Goal: Task Accomplishment & Management: Use online tool/utility

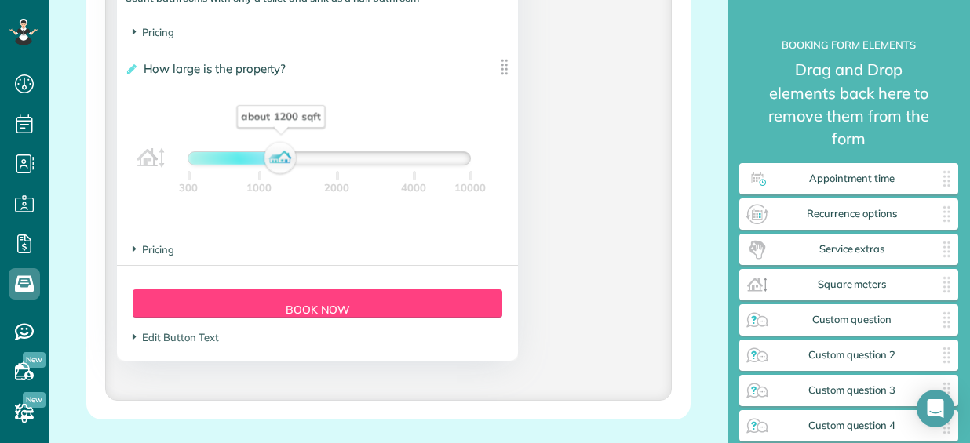
scroll to position [1630, 0]
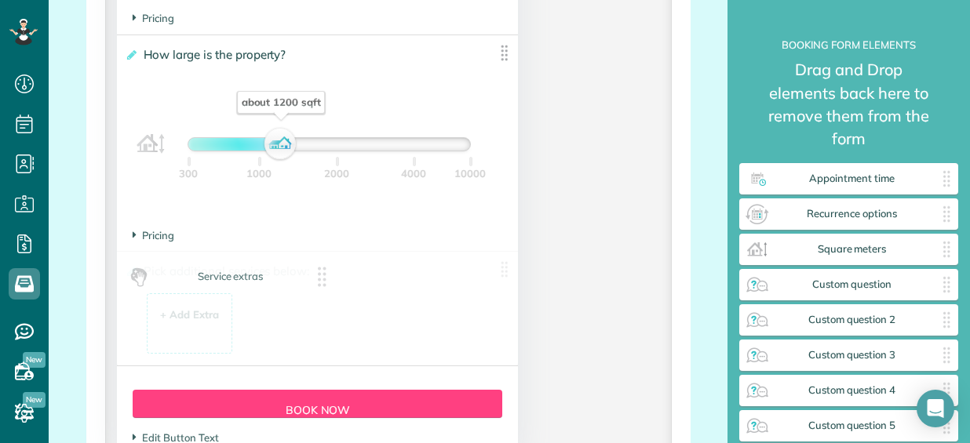
drag, startPoint x: 859, startPoint y: 253, endPoint x: 262, endPoint y: 295, distance: 598.5
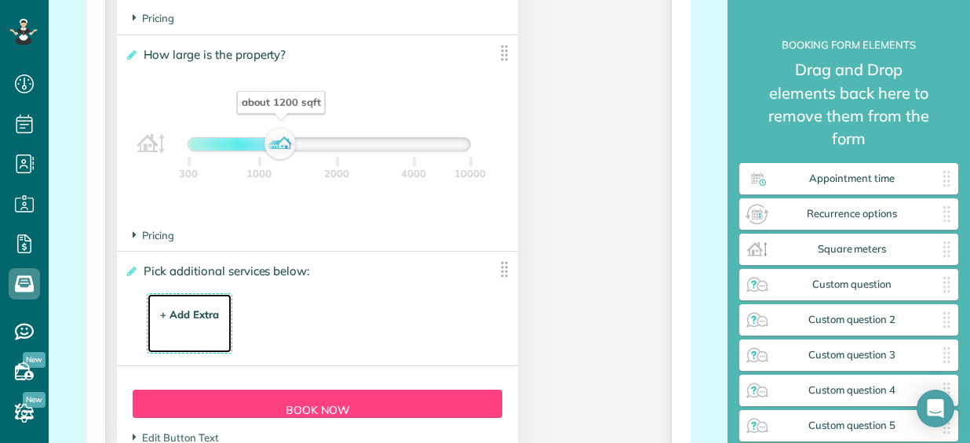
click at [180, 308] on div "+ Add Extra" at bounding box center [189, 315] width 59 height 15
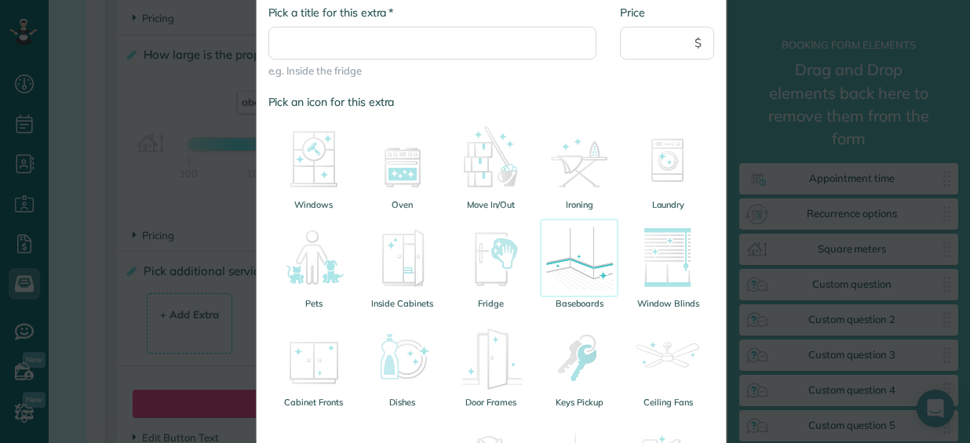
scroll to position [157, 0]
click at [486, 249] on img at bounding box center [491, 256] width 78 height 78
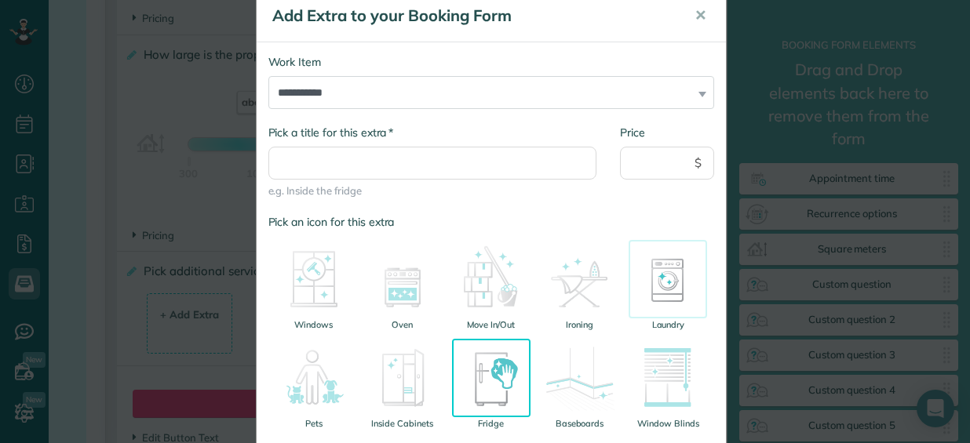
scroll to position [0, 0]
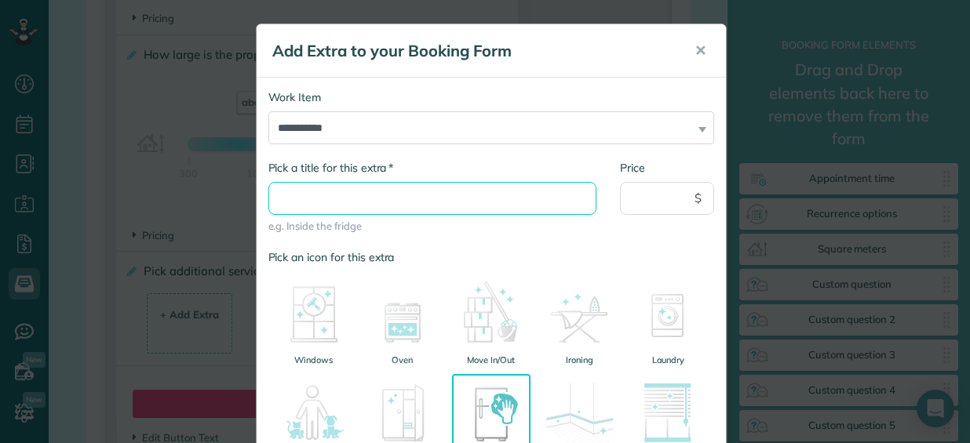
click at [281, 188] on input "* Pick a title for this extra" at bounding box center [432, 198] width 329 height 33
type input "**********"
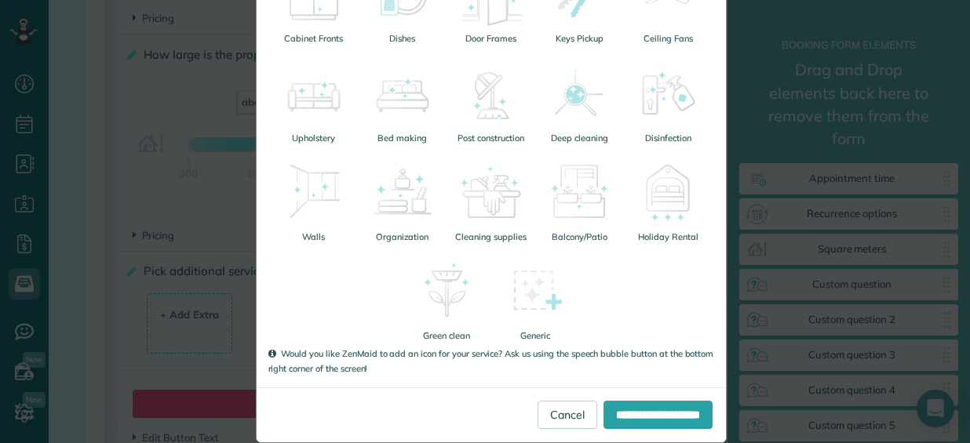
scroll to position [542, 0]
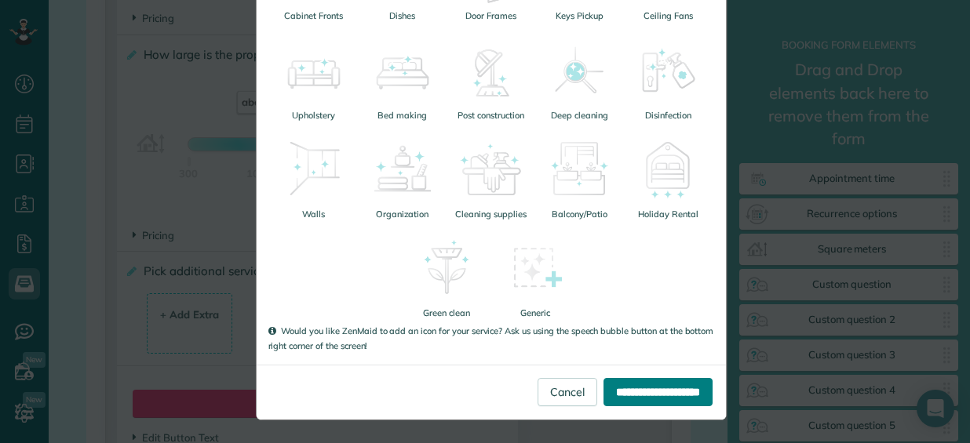
click at [639, 388] on input "**********" at bounding box center [657, 392] width 109 height 28
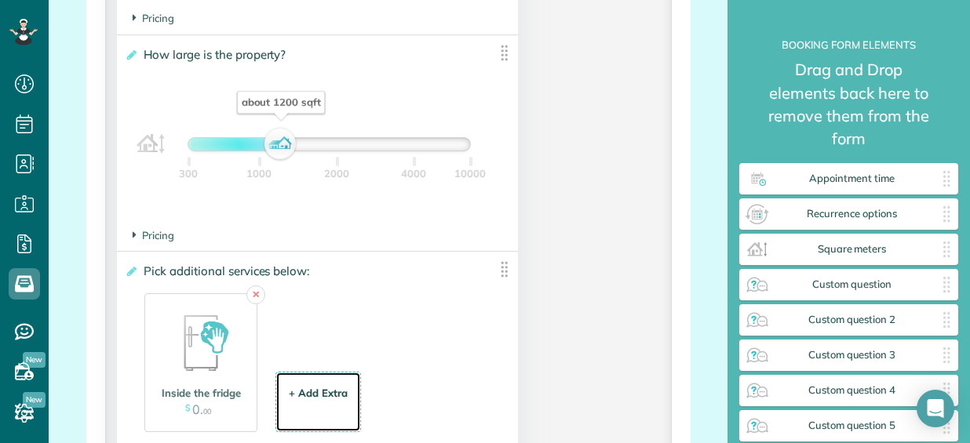
click at [315, 383] on div "+ Add Extra $ 34 . 99" at bounding box center [318, 403] width 68 height 42
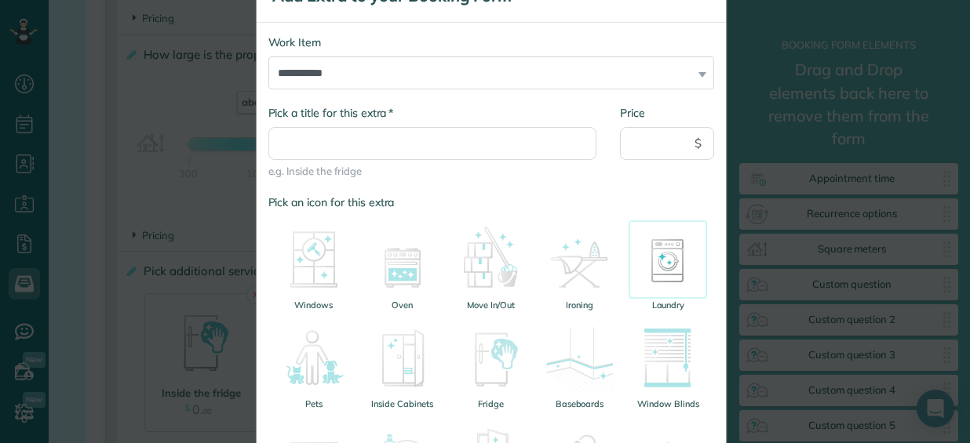
scroll to position [157, 0]
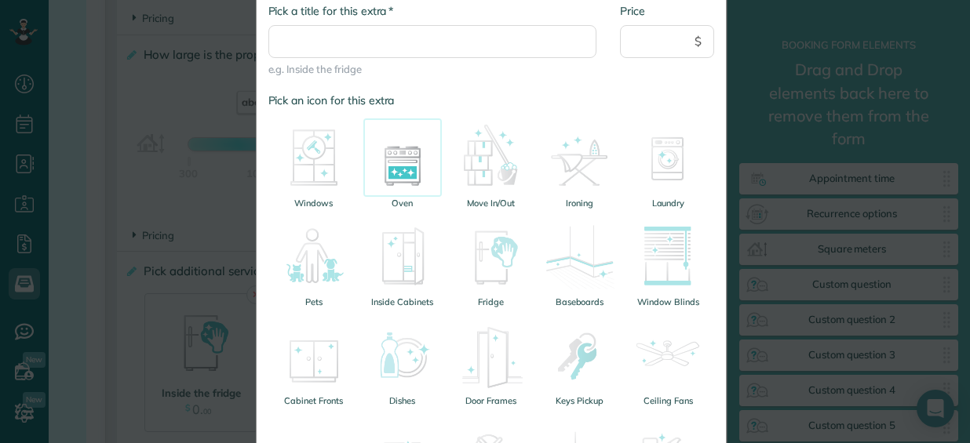
click at [397, 165] on img at bounding box center [402, 157] width 78 height 78
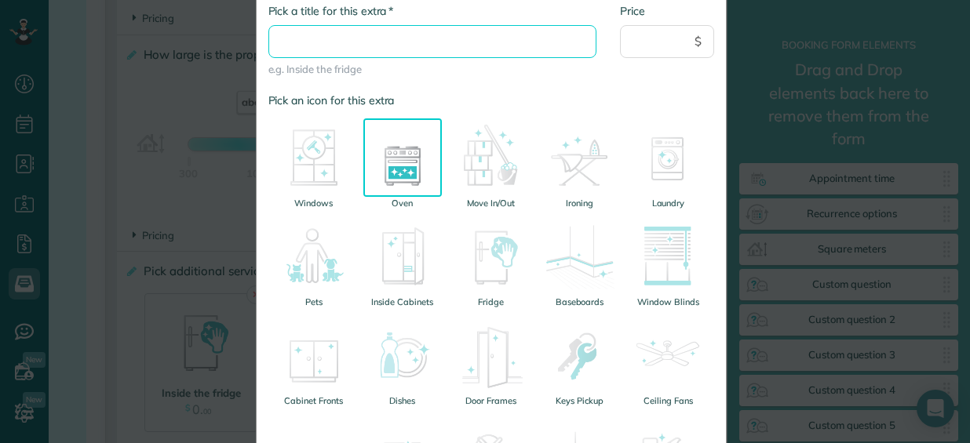
click at [322, 44] on input "* Pick a title for this extra" at bounding box center [432, 41] width 329 height 33
click at [364, 40] on input "* Pick a title for this extra" at bounding box center [432, 41] width 329 height 33
click at [311, 35] on input "* Pick a title for this extra" at bounding box center [432, 41] width 329 height 33
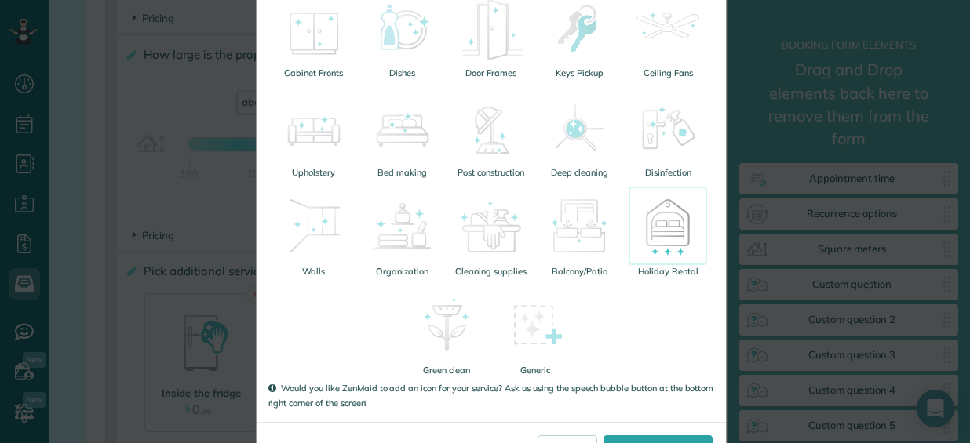
scroll to position [542, 0]
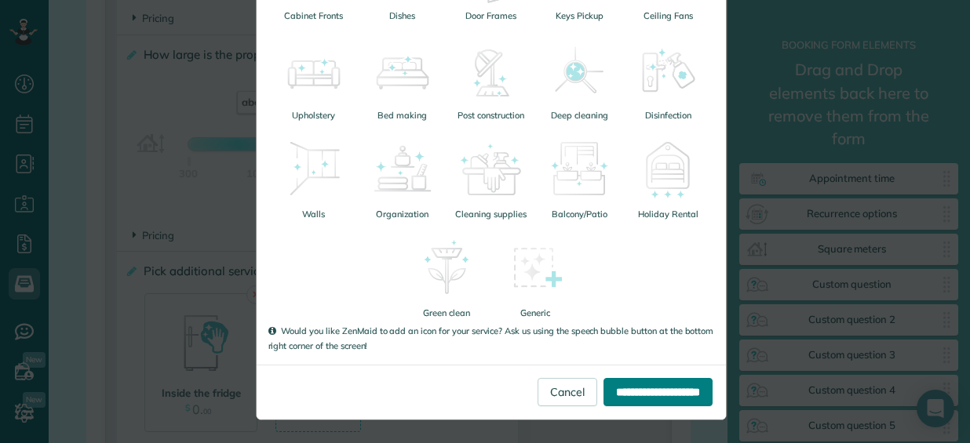
type input "**********"
click at [632, 390] on input "**********" at bounding box center [657, 392] width 109 height 28
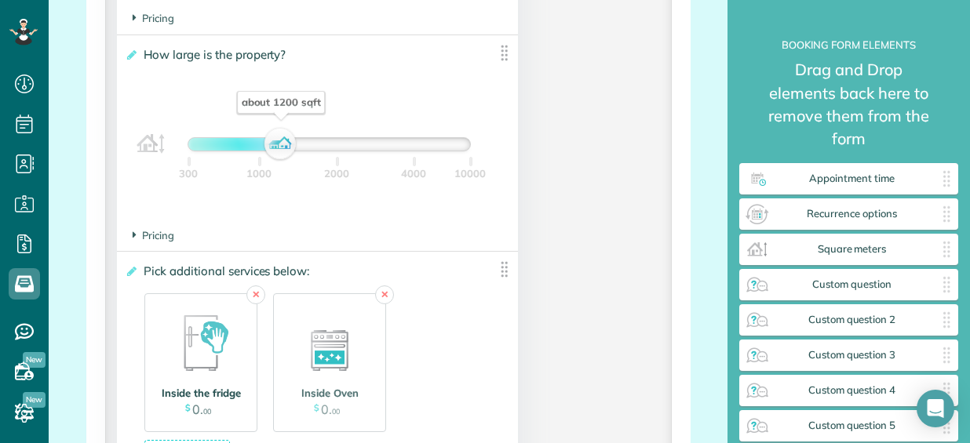
click at [225, 330] on img at bounding box center [201, 342] width 78 height 78
click at [209, 395] on div "Inside the fridge" at bounding box center [201, 393] width 86 height 15
click at [259, 297] on link "✕" at bounding box center [255, 295] width 19 height 19
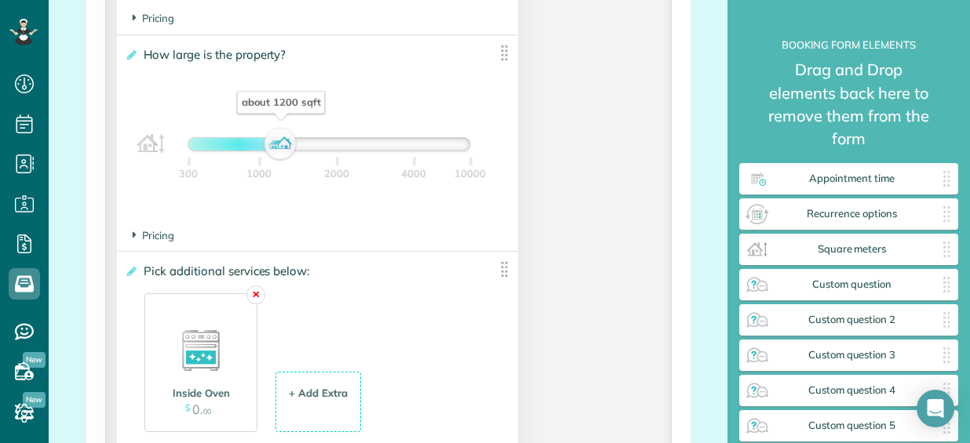
click at [259, 297] on link "✕" at bounding box center [255, 295] width 19 height 19
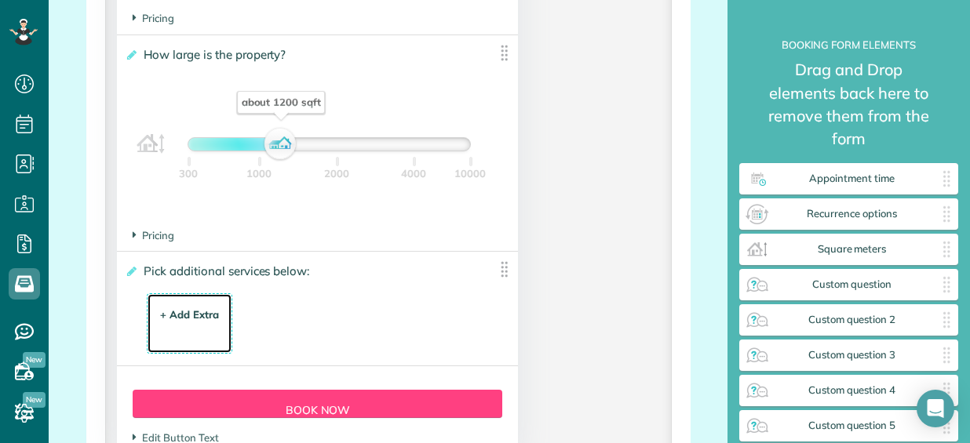
click at [173, 308] on div "+ Add Extra" at bounding box center [189, 315] width 59 height 15
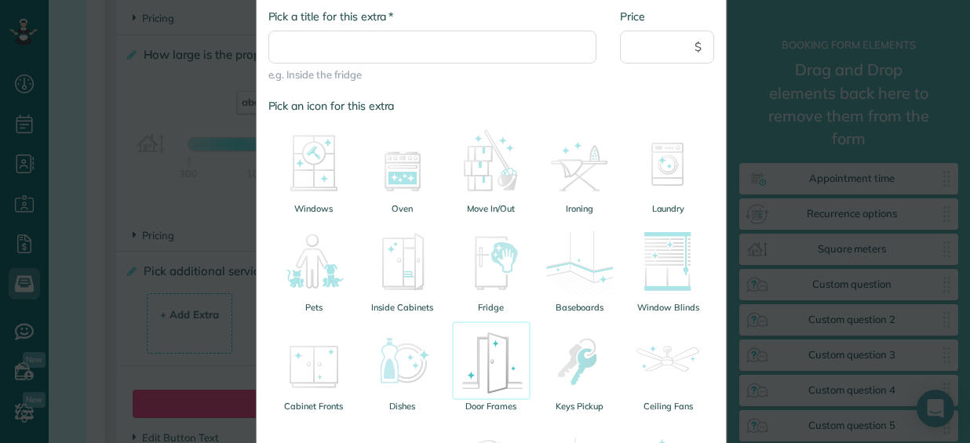
scroll to position [157, 0]
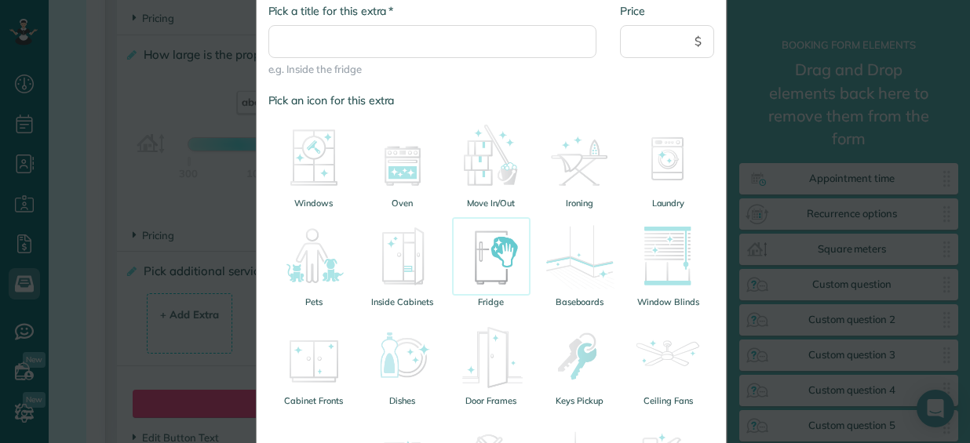
click at [475, 279] on img at bounding box center [491, 256] width 78 height 78
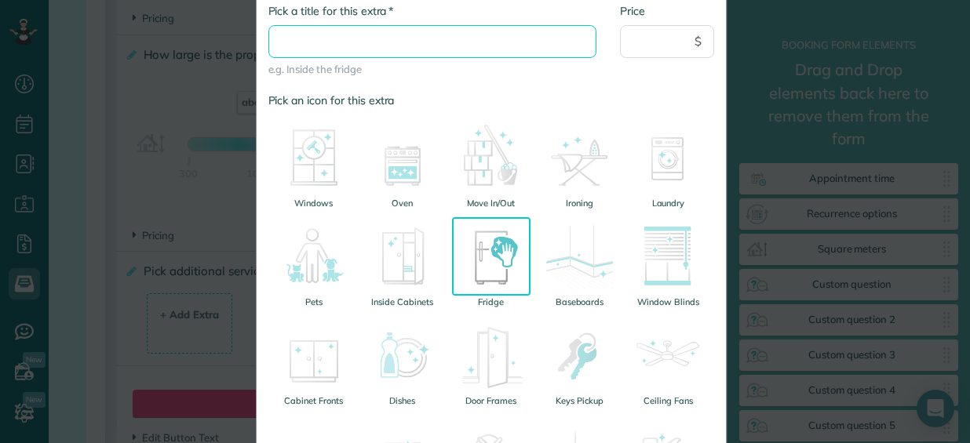
drag, startPoint x: 350, startPoint y: 39, endPoint x: 348, endPoint y: 52, distance: 12.7
click at [350, 39] on input "* Pick a title for this extra" at bounding box center [432, 41] width 329 height 33
type input "*"
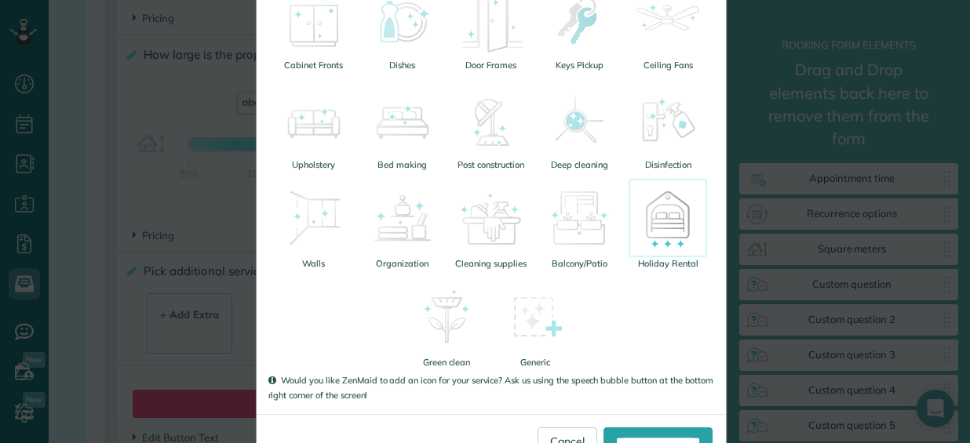
scroll to position [542, 0]
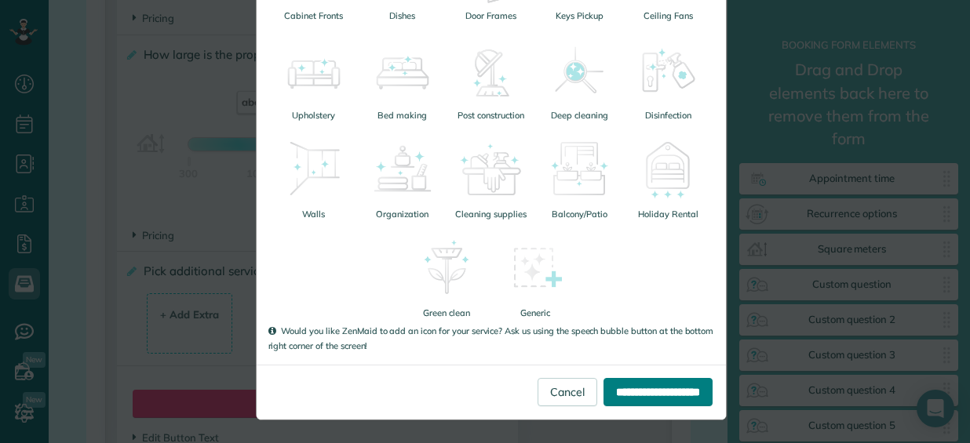
type input "**********"
click at [628, 402] on input "**********" at bounding box center [657, 392] width 109 height 28
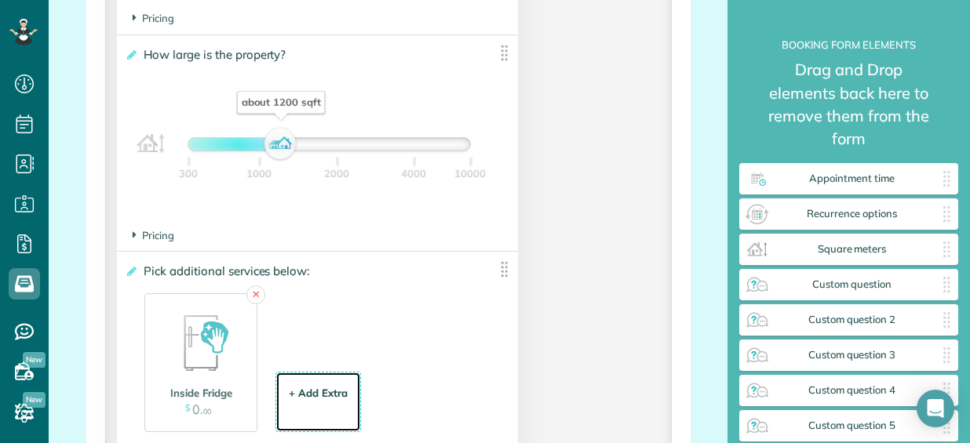
click at [301, 393] on div "+ Add Extra" at bounding box center [318, 393] width 59 height 15
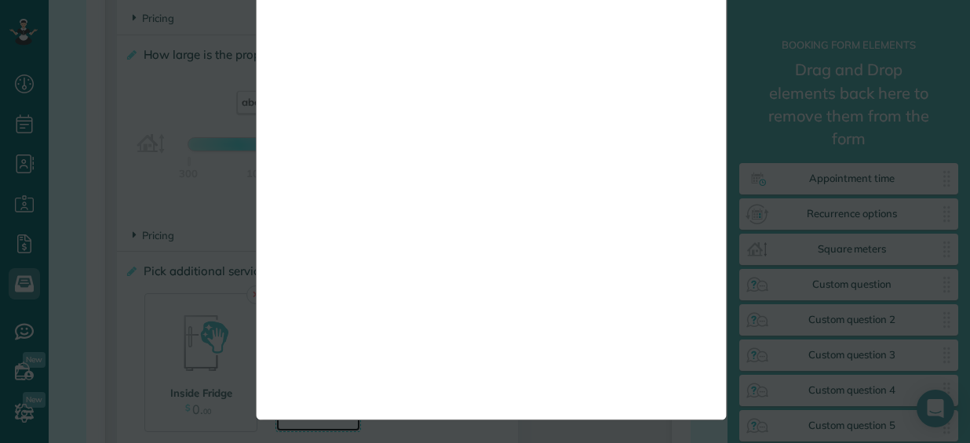
scroll to position [0, 0]
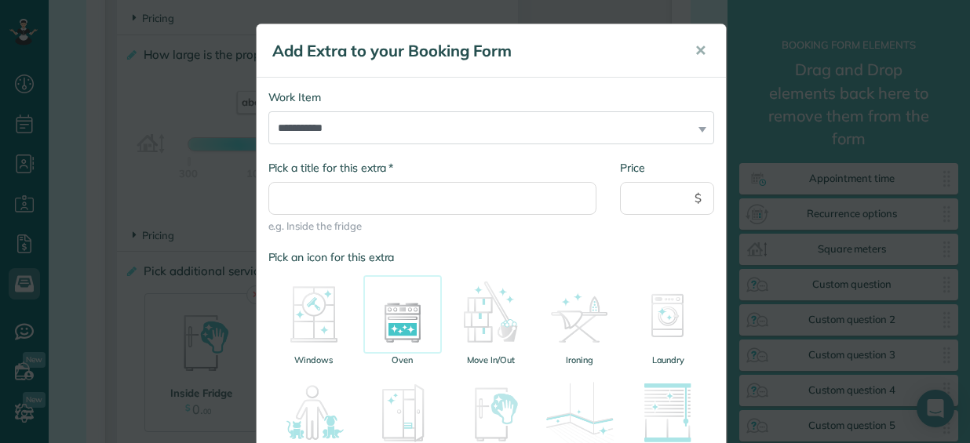
click at [394, 316] on img at bounding box center [402, 314] width 78 height 78
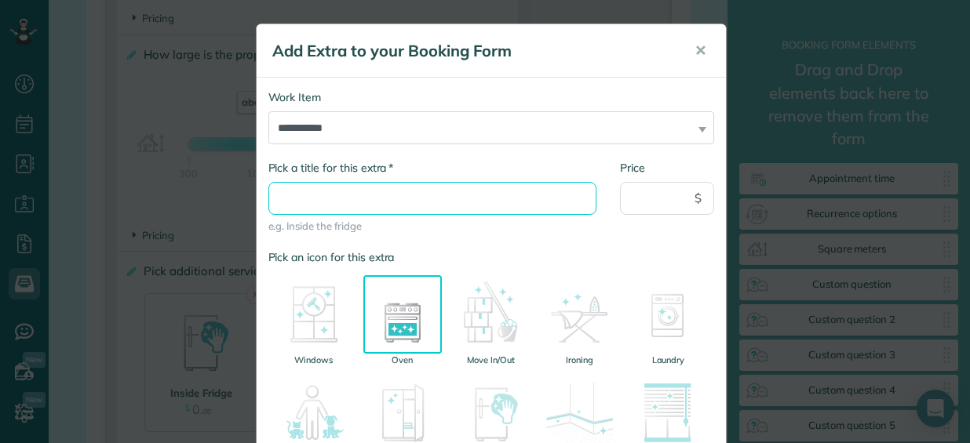
click at [343, 198] on input "* Pick a title for this extra" at bounding box center [432, 198] width 329 height 33
type input "**********"
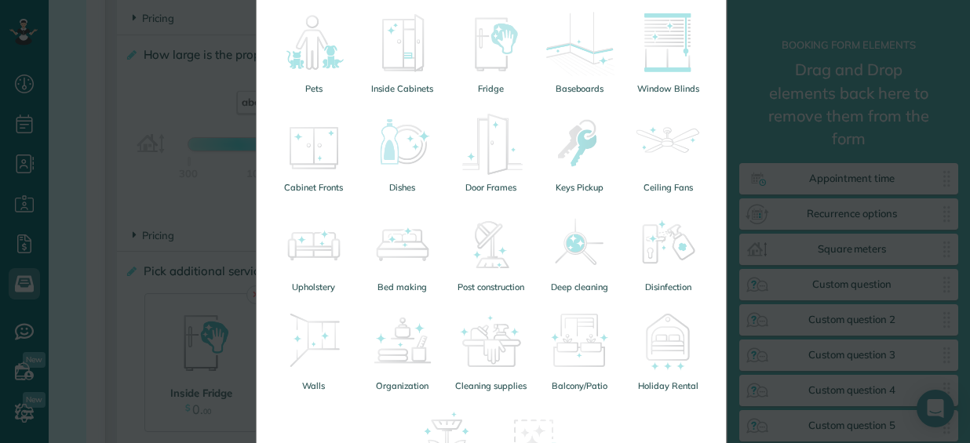
scroll to position [542, 0]
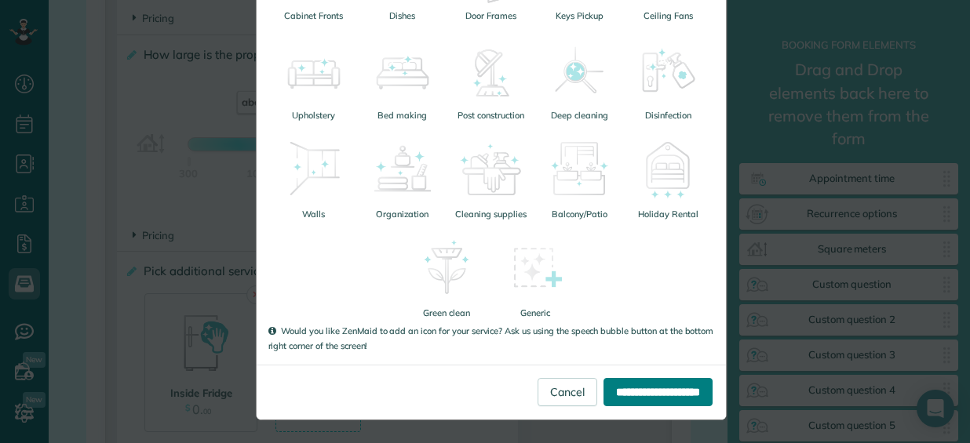
click at [621, 391] on input "**********" at bounding box center [657, 392] width 109 height 28
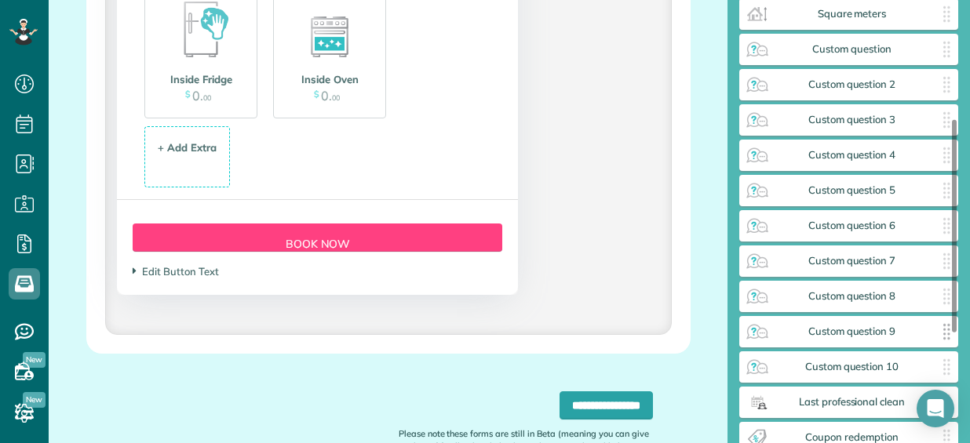
scroll to position [314, 0]
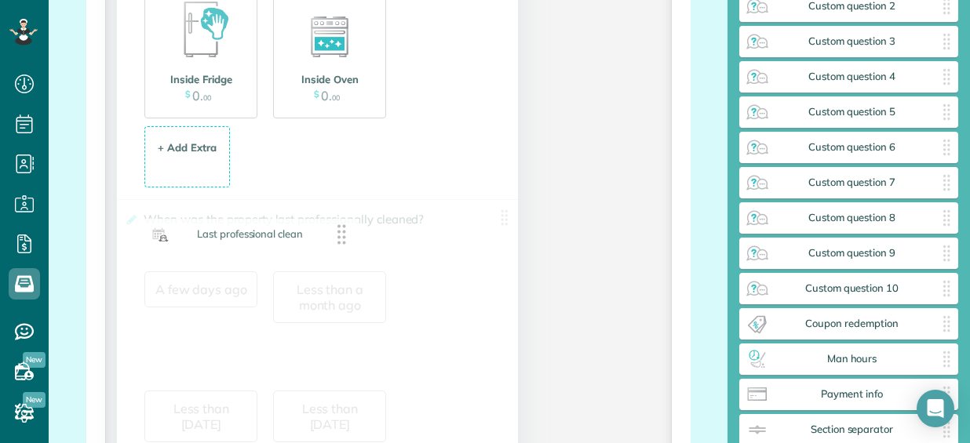
drag, startPoint x: 850, startPoint y: 332, endPoint x: 250, endPoint y: 244, distance: 605.8
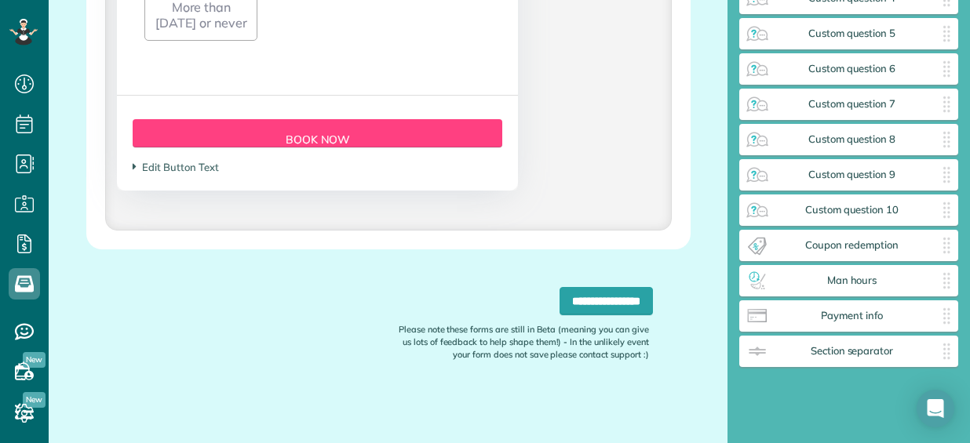
scroll to position [2308, 0]
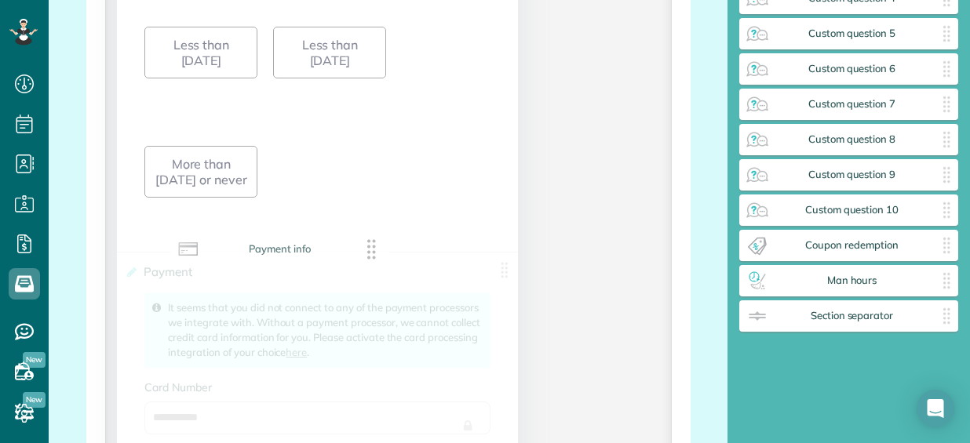
drag, startPoint x: 868, startPoint y: 315, endPoint x: 298, endPoint y: 249, distance: 573.5
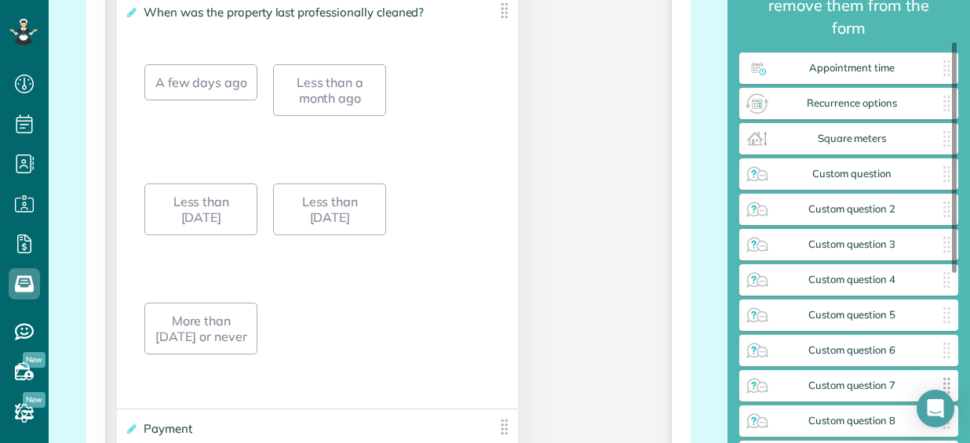
scroll to position [78, 0]
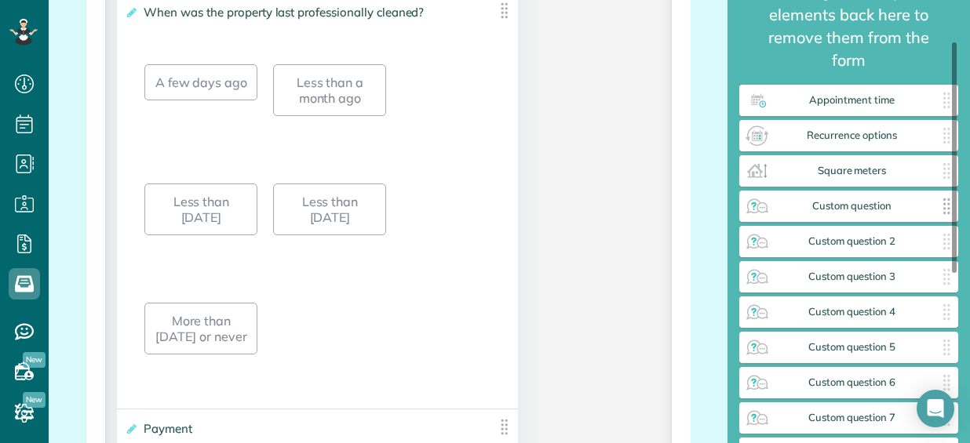
click at [875, 211] on span "Custom question" at bounding box center [852, 206] width 164 height 13
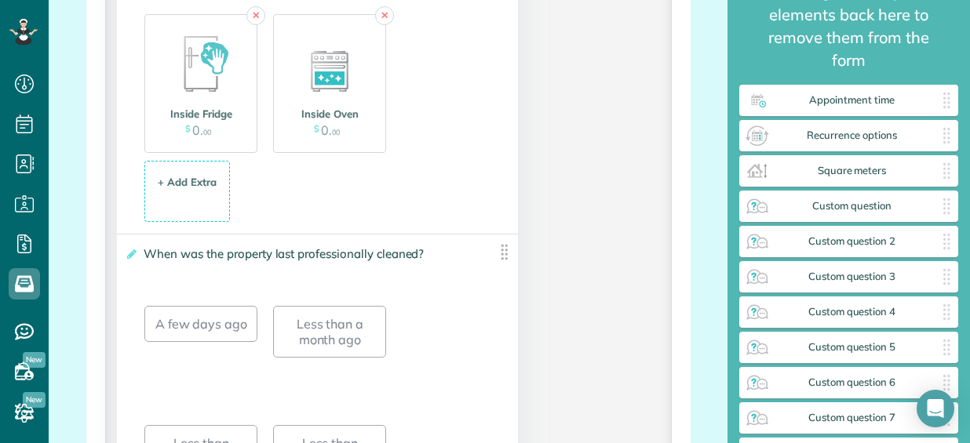
scroll to position [1837, 0]
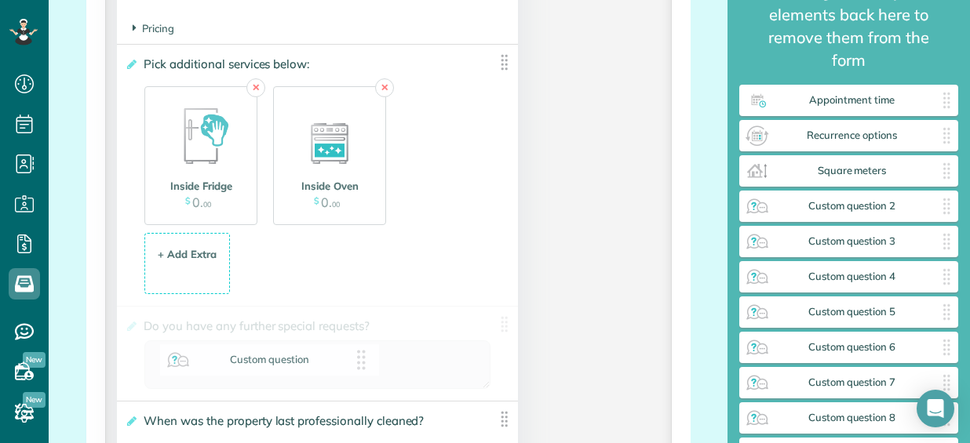
drag, startPoint x: 854, startPoint y: 209, endPoint x: 283, endPoint y: 364, distance: 590.9
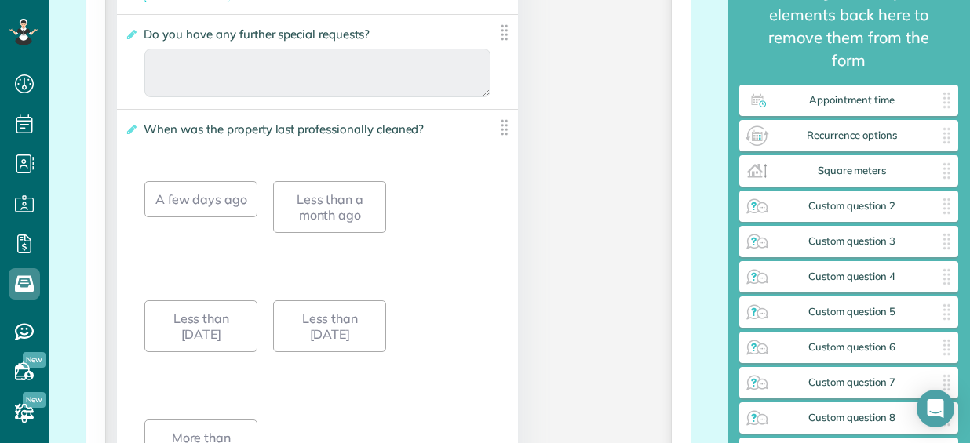
scroll to position [2151, 0]
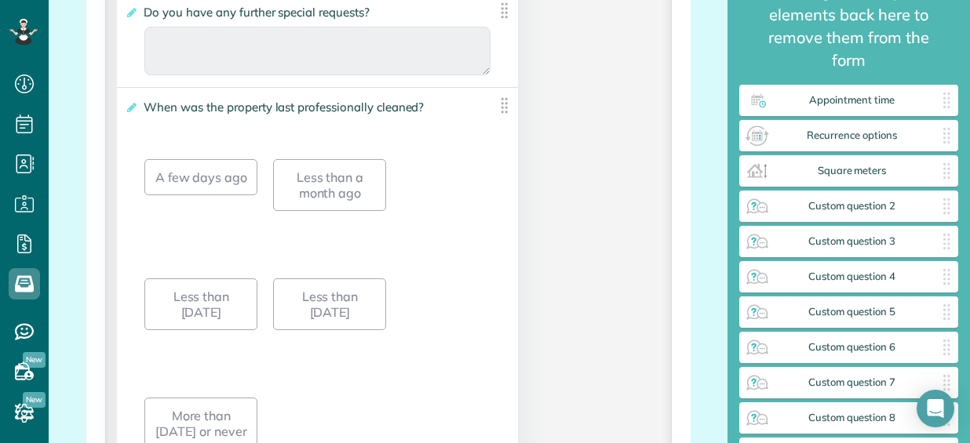
click at [498, 104] on img at bounding box center [504, 106] width 20 height 20
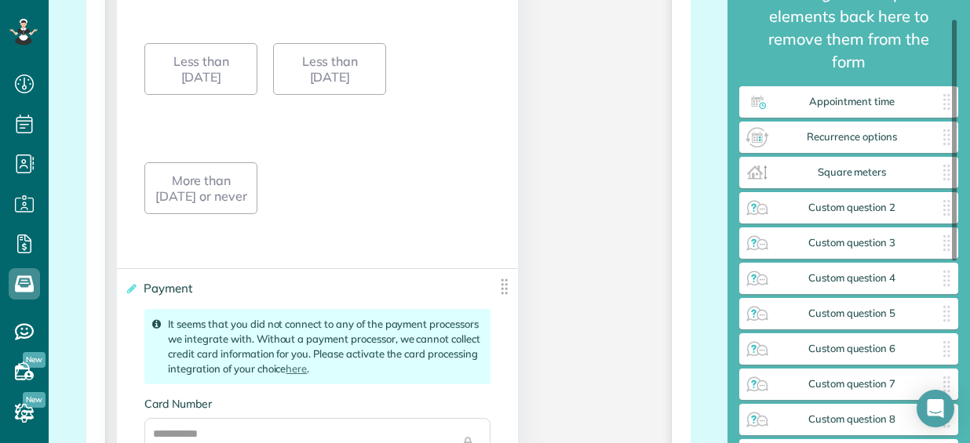
scroll to position [0, 0]
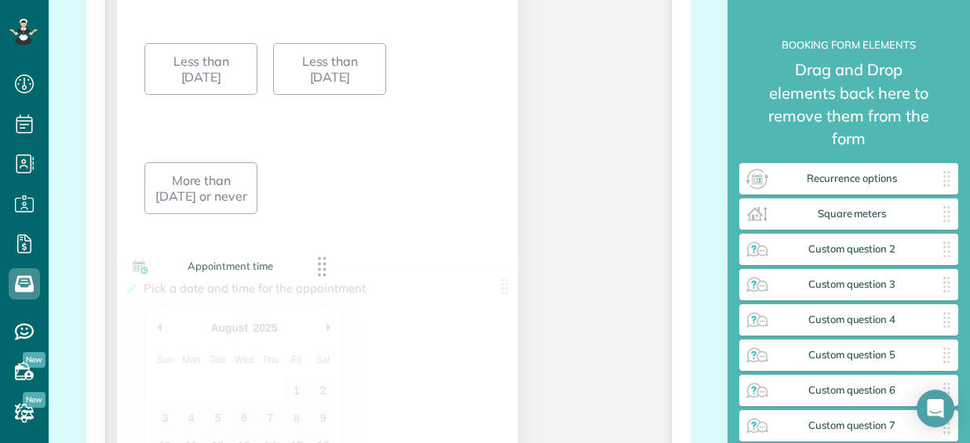
drag, startPoint x: 854, startPoint y: 182, endPoint x: 234, endPoint y: 271, distance: 626.1
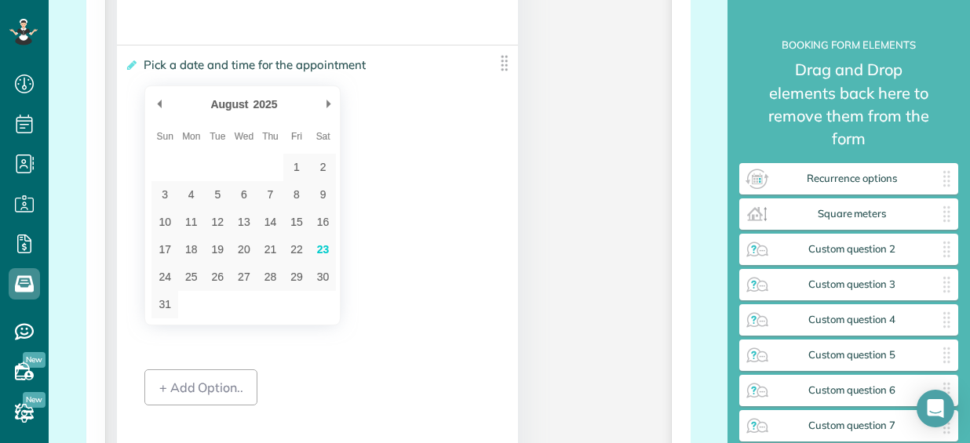
scroll to position [2622, 0]
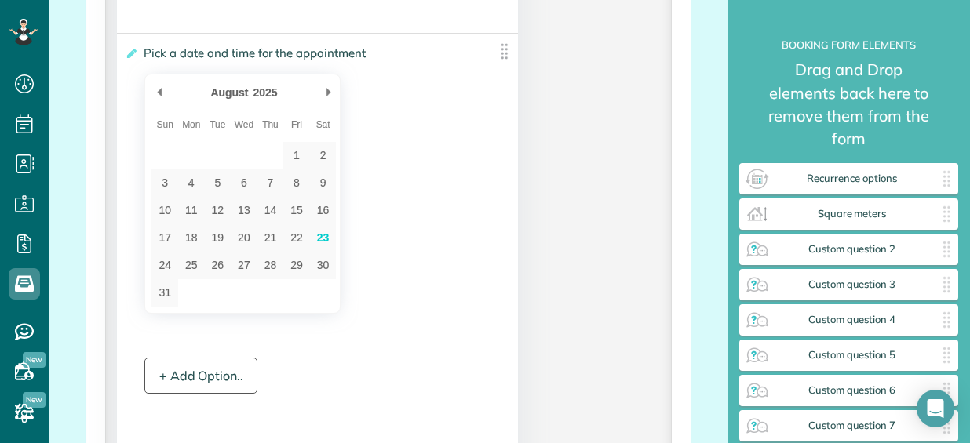
click at [191, 379] on div "+ Add Option.." at bounding box center [200, 376] width 113 height 36
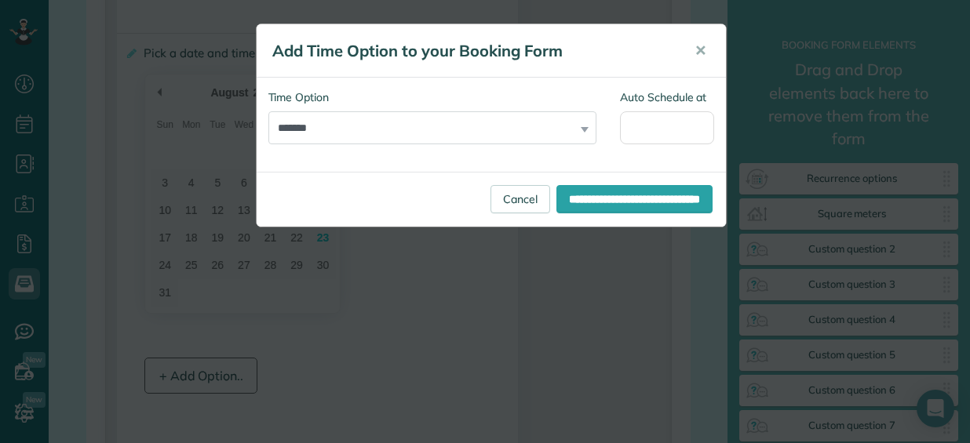
scroll to position [0, 0]
click at [708, 46] on button "✕" at bounding box center [700, 51] width 35 height 38
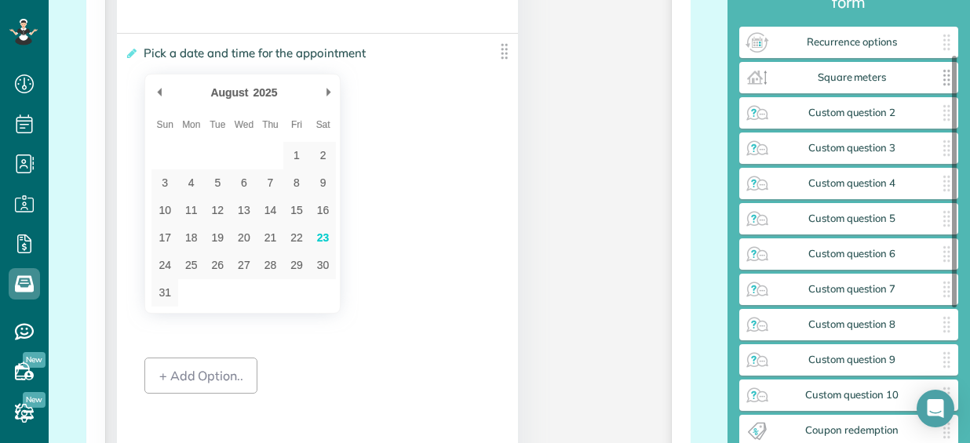
scroll to position [157, 0]
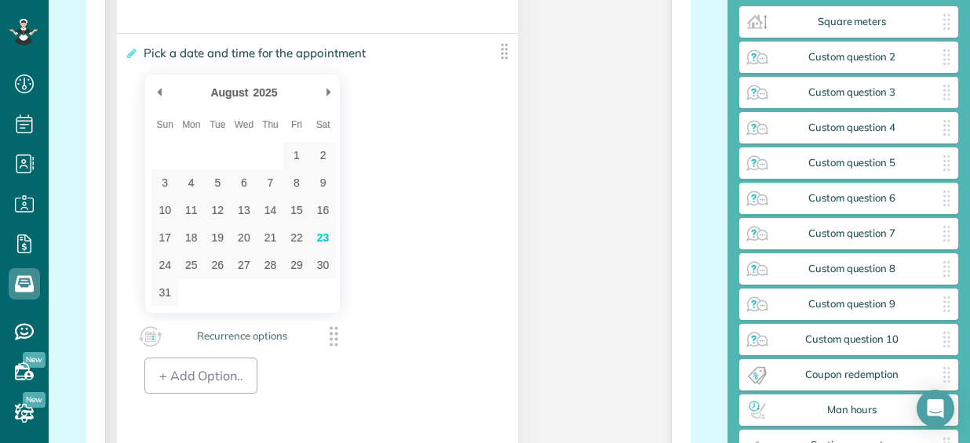
drag, startPoint x: 854, startPoint y: 23, endPoint x: 244, endPoint y: 339, distance: 686.7
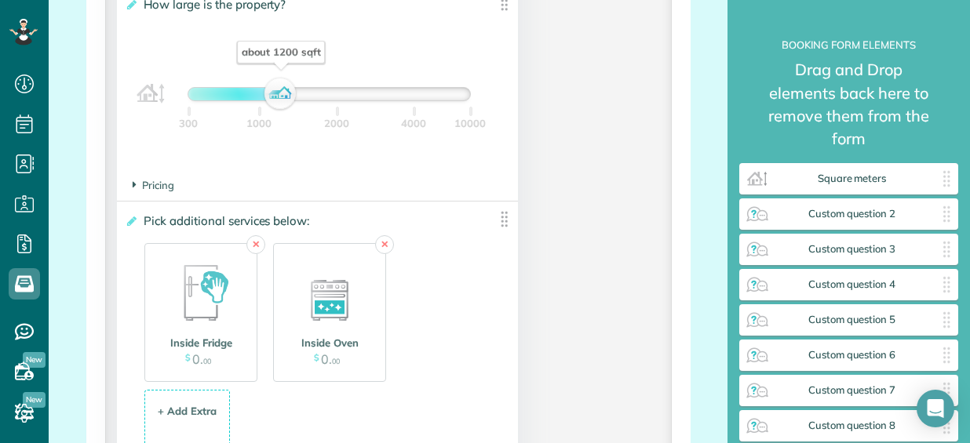
scroll to position [1759, 0]
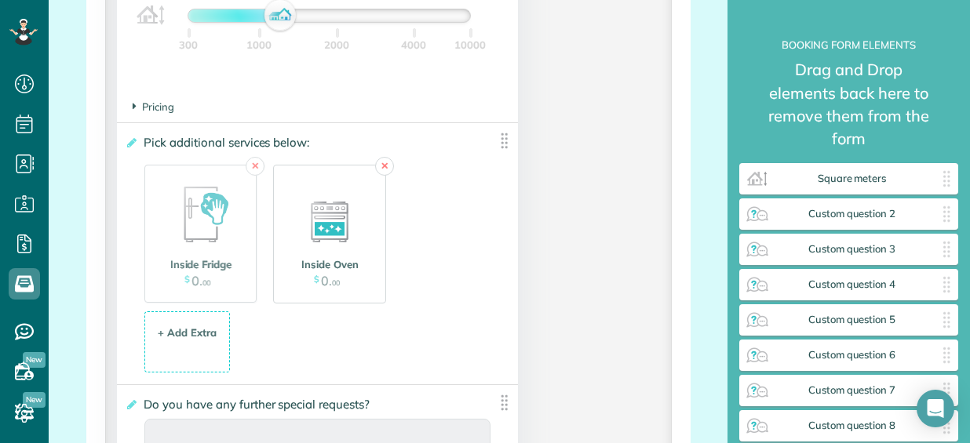
drag, startPoint x: 199, startPoint y: 283, endPoint x: 192, endPoint y: 276, distance: 10.0
click at [192, 279] on span "0" at bounding box center [196, 281] width 8 height 16
click at [193, 276] on span "0" at bounding box center [196, 281] width 8 height 16
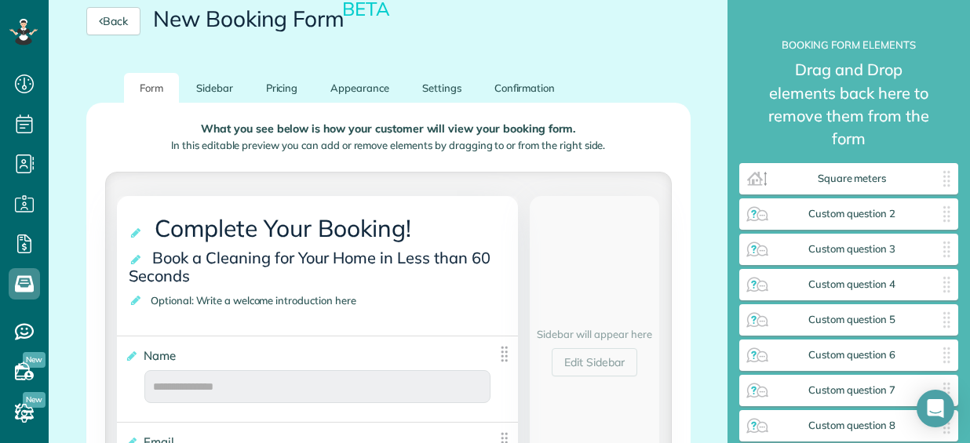
scroll to position [268, 0]
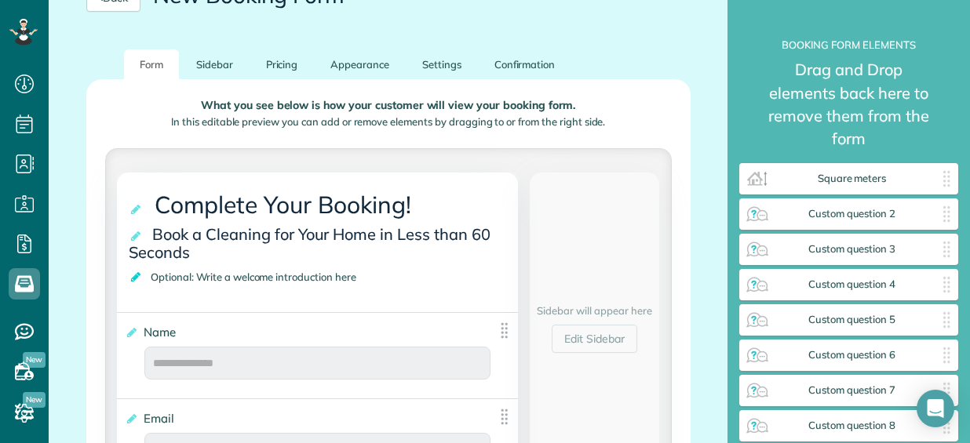
click at [135, 275] on icon at bounding box center [137, 276] width 16 height 11
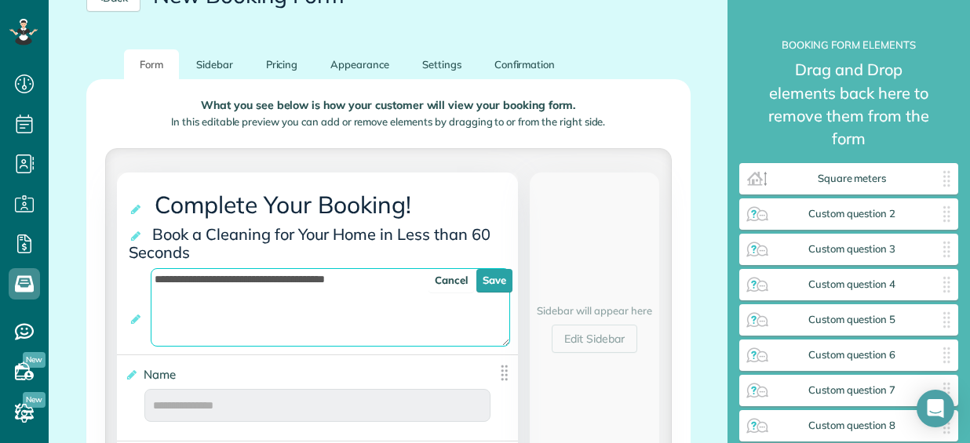
drag, startPoint x: 203, startPoint y: 277, endPoint x: 388, endPoint y: 282, distance: 184.4
click at [388, 282] on textarea "**********" at bounding box center [330, 307] width 359 height 78
click at [212, 311] on textarea "**********" at bounding box center [330, 307] width 359 height 78
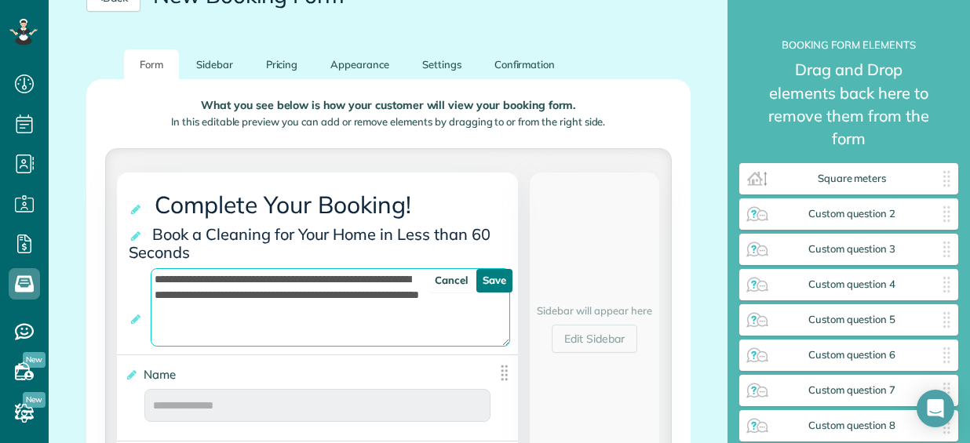
type textarea "**********"
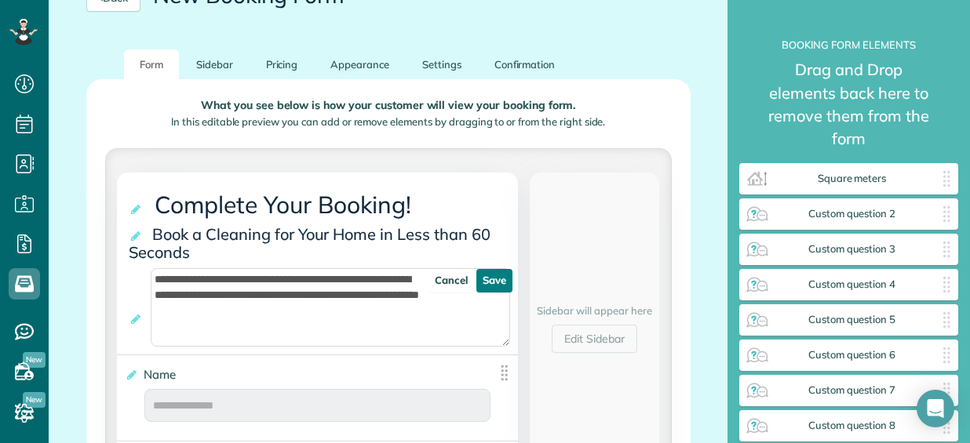
click at [482, 282] on link "Save" at bounding box center [494, 281] width 36 height 24
